Goal: Task Accomplishment & Management: Complete application form

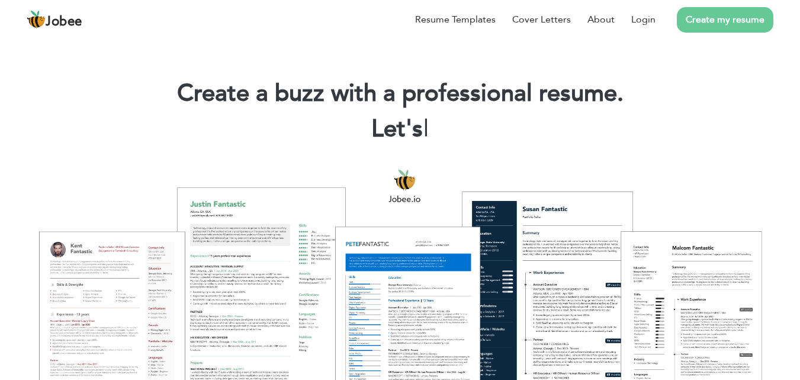
click at [711, 12] on link "Create my resume" at bounding box center [725, 19] width 97 height 25
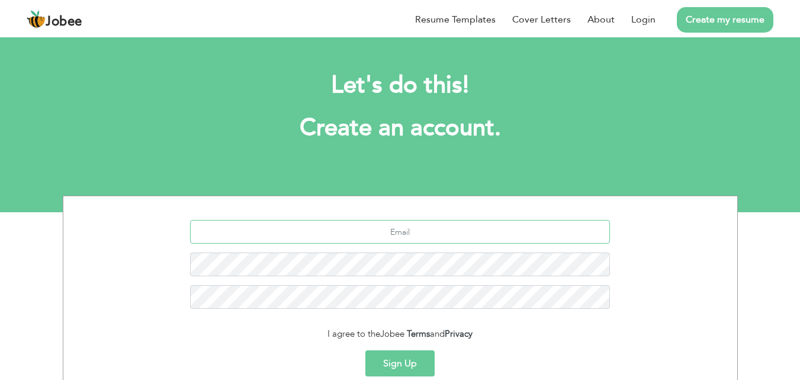
click at [567, 229] on input "text" at bounding box center [400, 232] width 420 height 24
type input "[EMAIL_ADDRESS][DOMAIN_NAME]"
click at [365, 350] on button "Sign Up" at bounding box center [399, 363] width 69 height 26
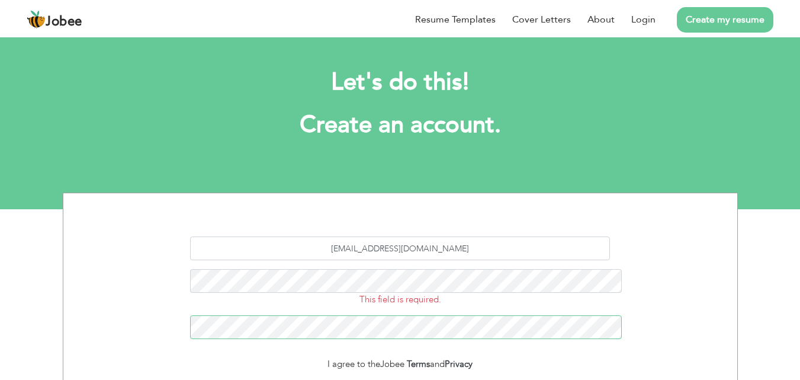
scroll to position [4, 0]
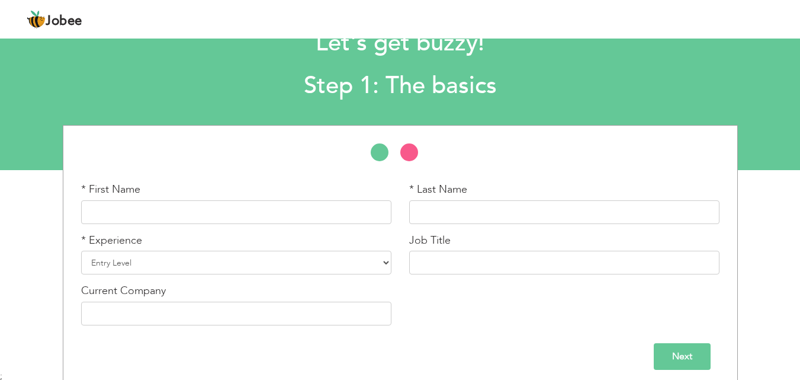
scroll to position [43, 0]
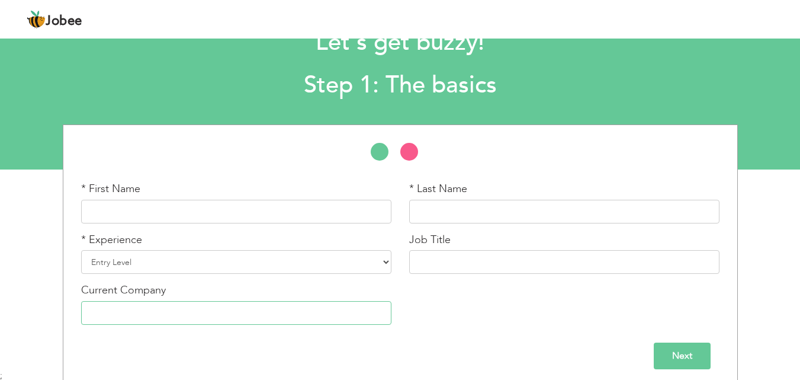
click at [377, 309] on input "text" at bounding box center [236, 313] width 310 height 24
click at [392, 276] on div "* Experience Entry Level Less than 1 Year 1 Year 2 Years 3 Years 4 Years 5 Year…" at bounding box center [236, 257] width 328 height 51
click at [378, 259] on select "Entry Level Less than 1 Year 1 Year 2 Years 3 Years 4 Years 5 Years 6 Years 7 Y…" at bounding box center [236, 262] width 310 height 24
click at [232, 262] on select "Entry Level Less than 1 Year 1 Year 2 Years 3 Years 4 Years 5 Years 6 Years 7 Y…" at bounding box center [236, 262] width 310 height 24
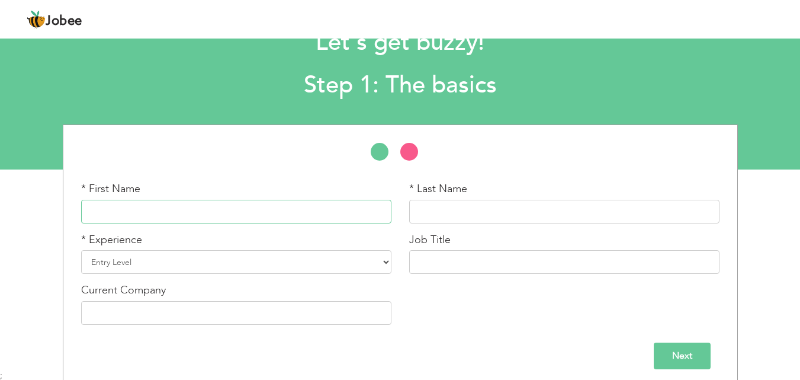
click at [235, 211] on input "text" at bounding box center [236, 212] width 310 height 24
type input "a"
type input "Aman"
type input "Zehra"
click at [681, 352] on input "Next" at bounding box center [682, 355] width 57 height 27
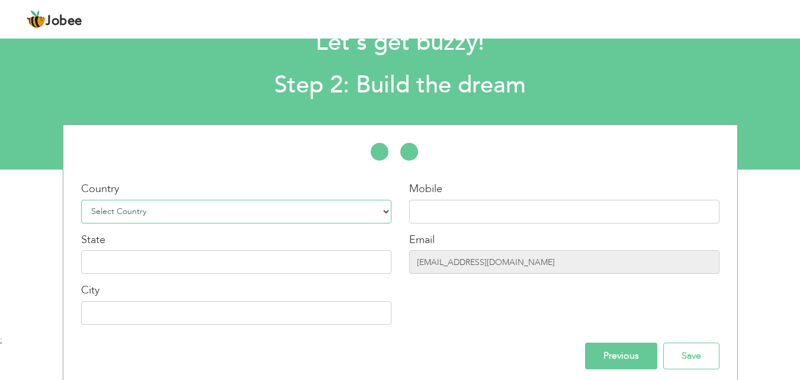
click at [390, 213] on select "Select Country Afghanistan Albania Algeria American Samoa Andorra Angola Anguil…" at bounding box center [236, 212] width 310 height 24
select select "166"
click at [81, 200] on select "Select Country Afghanistan Albania Algeria American Samoa Andorra Angola Anguil…" at bounding box center [236, 212] width 310 height 24
click at [136, 260] on input "text" at bounding box center [236, 262] width 310 height 24
type input "k"
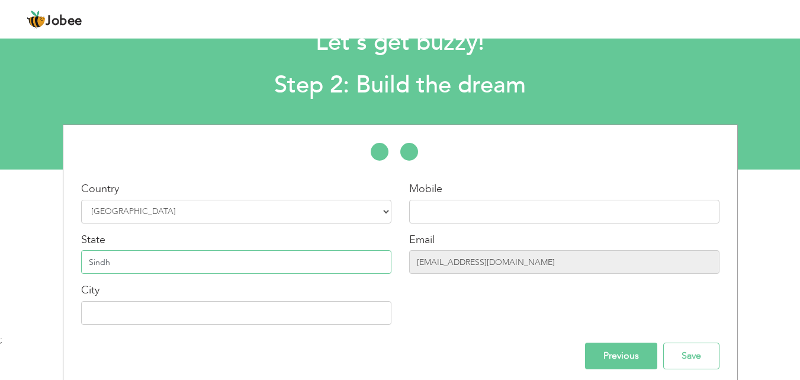
type input "Sindh"
type input "Karachi"
click at [531, 207] on input "text" at bounding box center [564, 212] width 310 height 24
type input "03332199255"
click at [668, 351] on input "Save" at bounding box center [691, 355] width 56 height 27
